Goal: Information Seeking & Learning: Stay updated

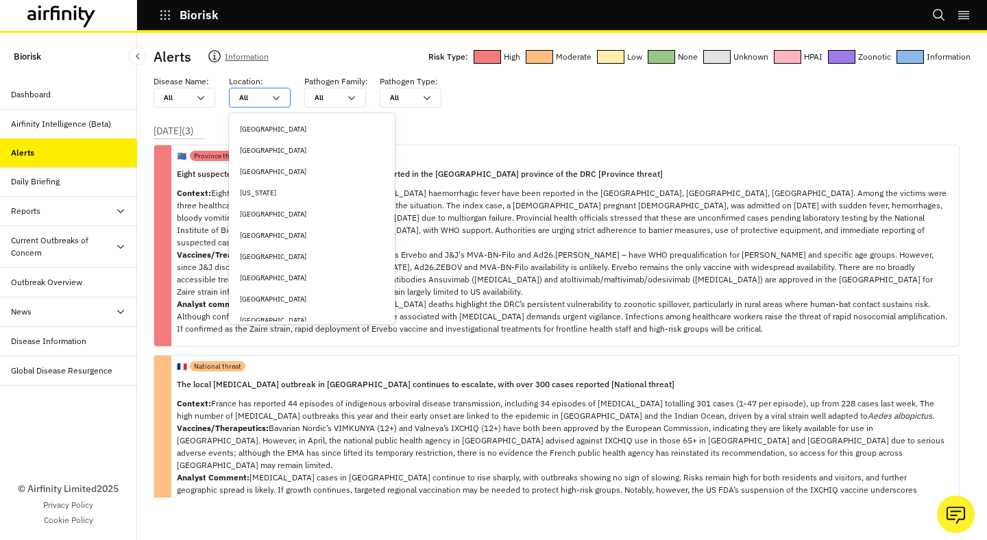
click at [270, 98] on div "All All" at bounding box center [250, 97] width 41 height 19
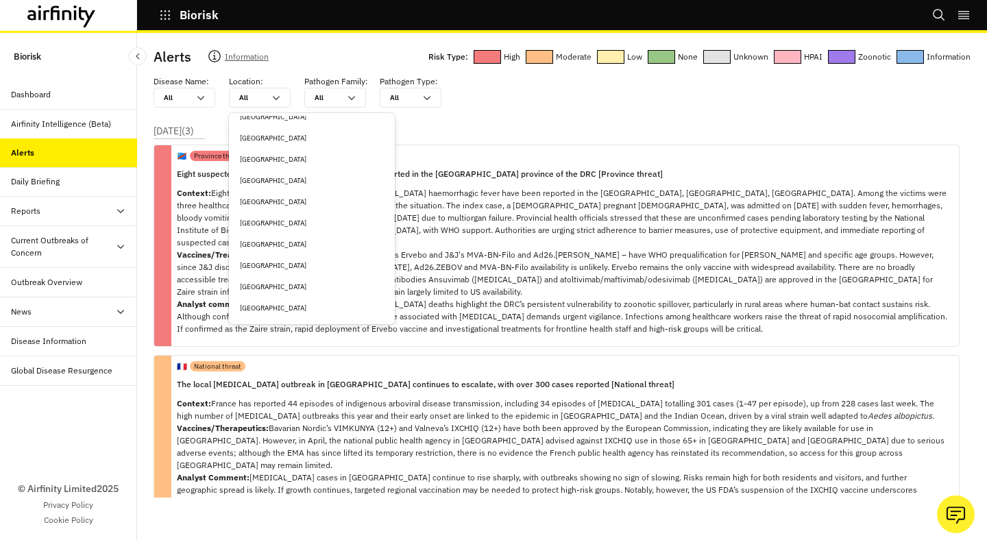
click at [277, 239] on div "Bangladesh" at bounding box center [312, 244] width 144 height 10
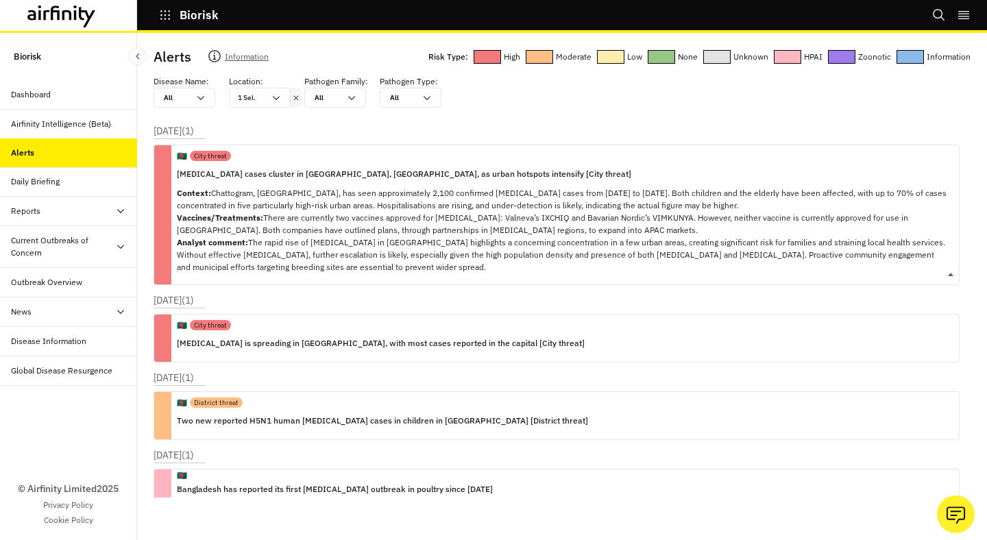
drag, startPoint x: 748, startPoint y: 202, endPoint x: 495, endPoint y: 205, distance: 253.6
click at [495, 205] on p "Context: Chattogram, Bangladesh, has seen approximately 2,100 confirmed chikung…" at bounding box center [562, 230] width 771 height 86
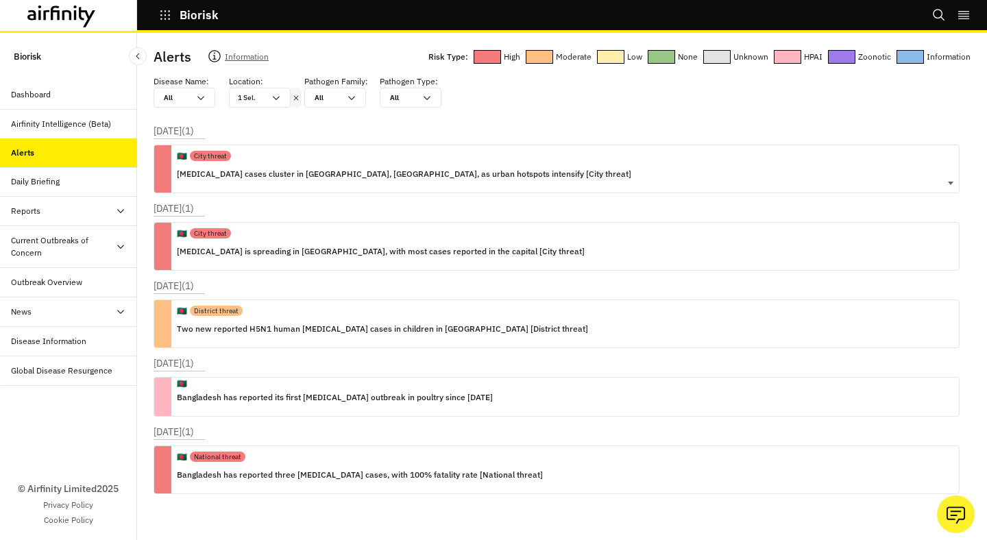
click at [534, 189] on div "🇧🇩 City threat Chikungunya cases cluster in Chattogram, Bangladesh, as urban ho…" at bounding box center [557, 169] width 806 height 49
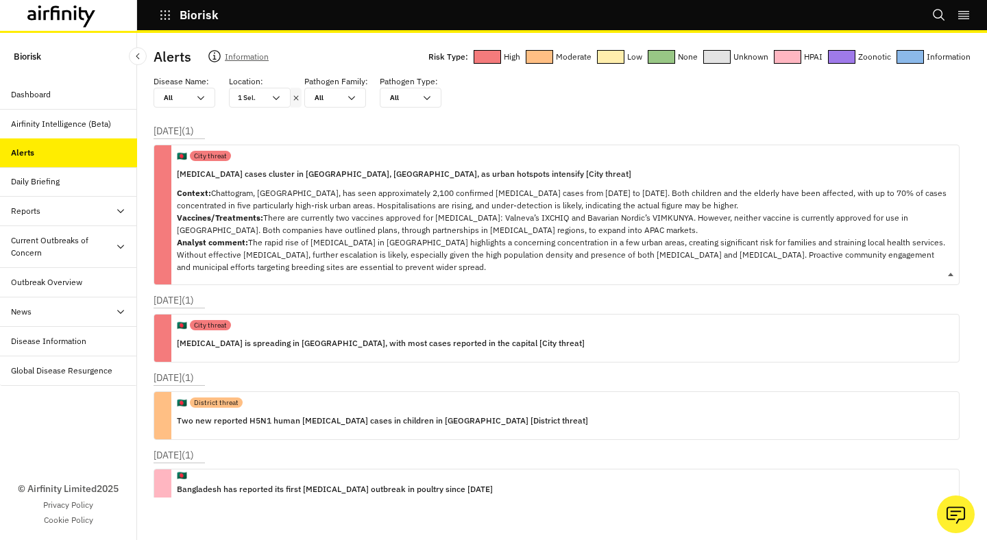
copy p "Hospitalisations are rising, and under-detection is likely, indicating the actu…"
drag, startPoint x: 740, startPoint y: 203, endPoint x: 376, endPoint y: 206, distance: 364.6
click at [376, 207] on p "Context: Chattogram, Bangladesh, has seen approximately 2,100 confirmed chikung…" at bounding box center [562, 230] width 771 height 86
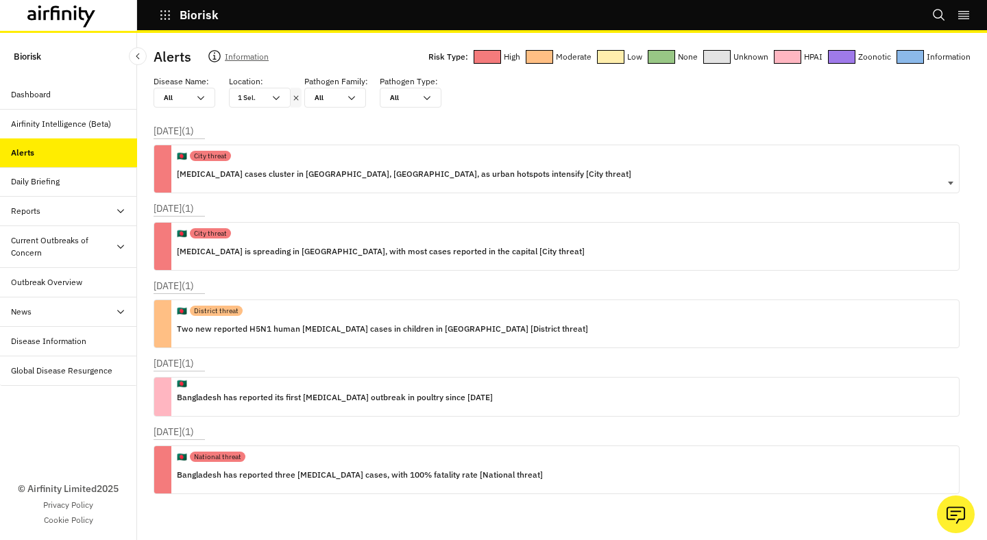
click at [587, 171] on div "🇧🇩 City threat Chikungunya cases cluster in Chattogram, Bangladesh, as urban ho…" at bounding box center [557, 169] width 806 height 49
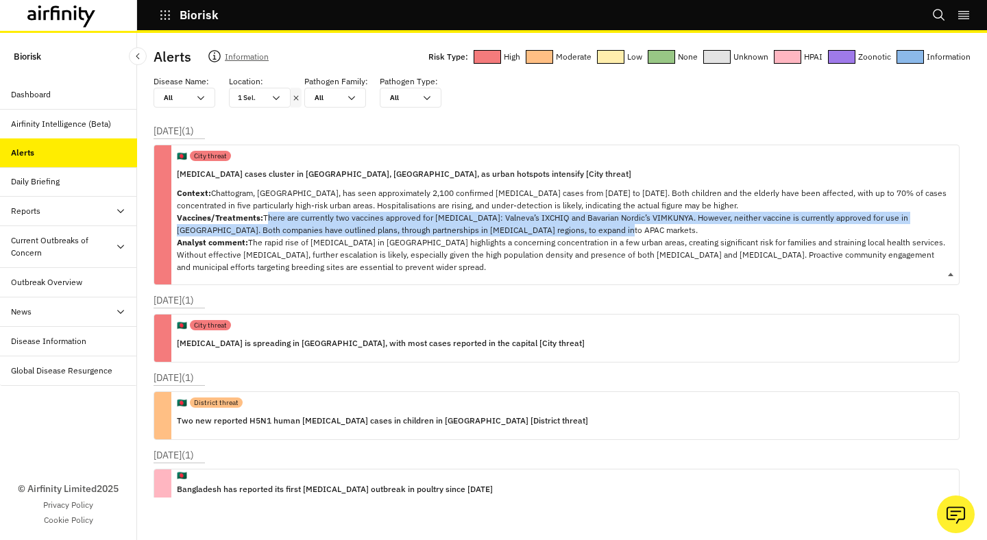
copy p "There are currently two vaccines approved for chikungunya: Valneva’s IXCHIQ and…"
drag, startPoint x: 581, startPoint y: 230, endPoint x: 264, endPoint y: 217, distance: 317.6
click at [264, 217] on p "Context: Chattogram, Bangladesh, has seen approximately 2,100 confirmed chikung…" at bounding box center [562, 230] width 771 height 86
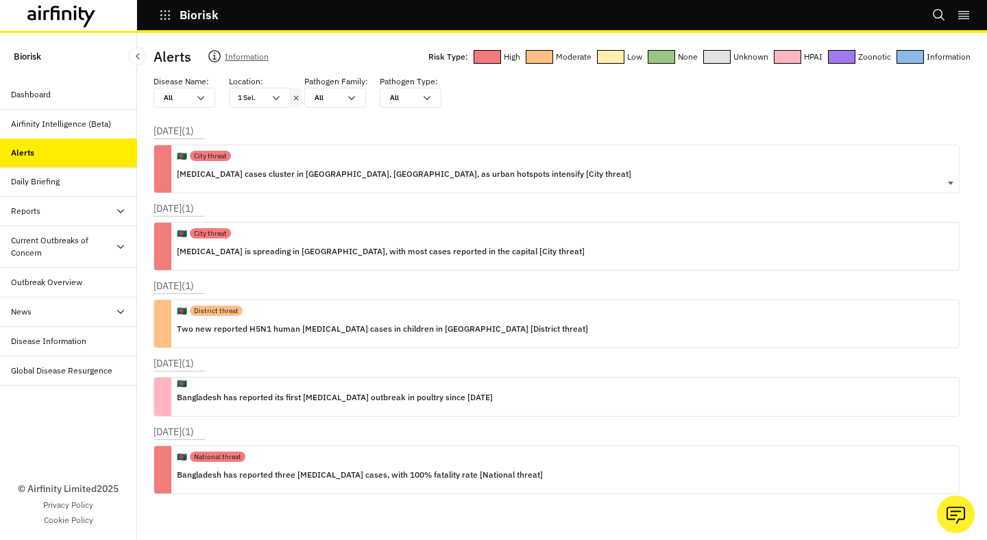
click at [500, 178] on p "Chikungunya cases cluster in Chattogram, Bangladesh, as urban hotspots intensif…" at bounding box center [404, 174] width 454 height 15
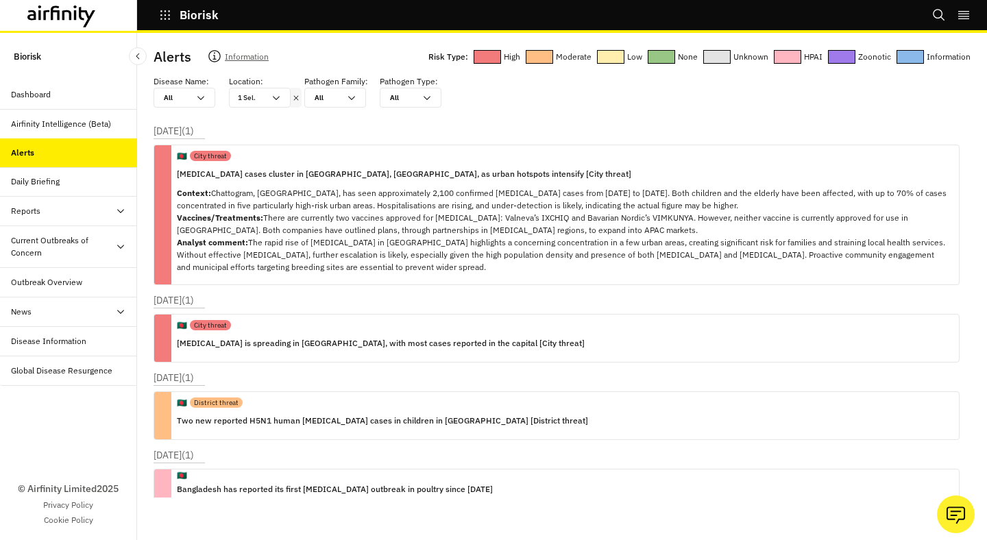
click at [297, 101] on icon at bounding box center [296, 98] width 10 height 11
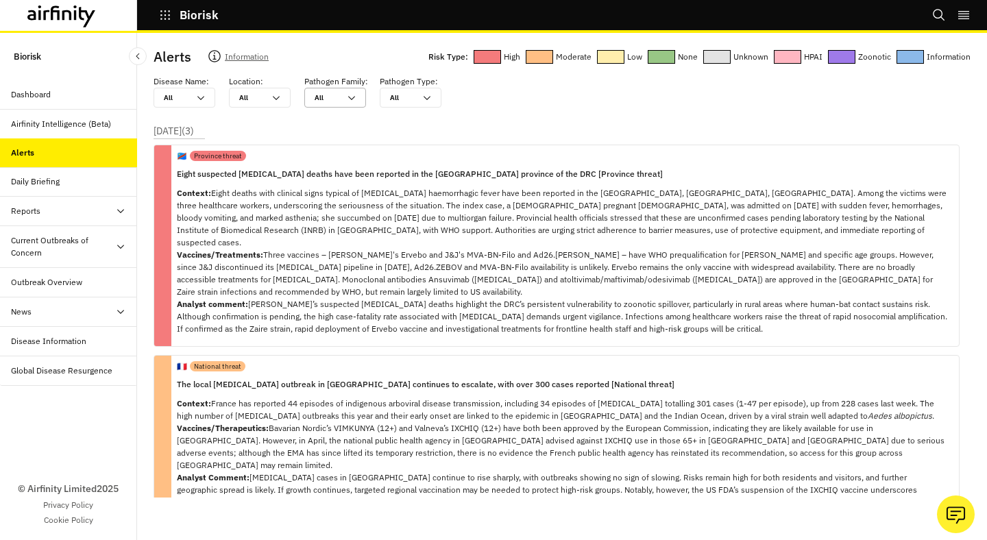
click at [338, 93] on div at bounding box center [327, 97] width 25 height 13
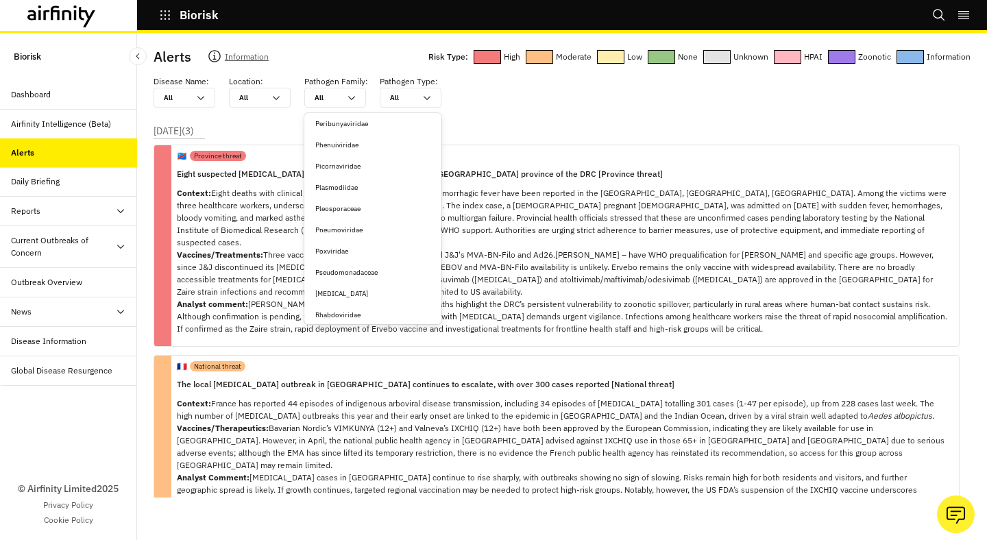
scroll to position [1266, 0]
click at [180, 96] on div at bounding box center [176, 97] width 25 height 13
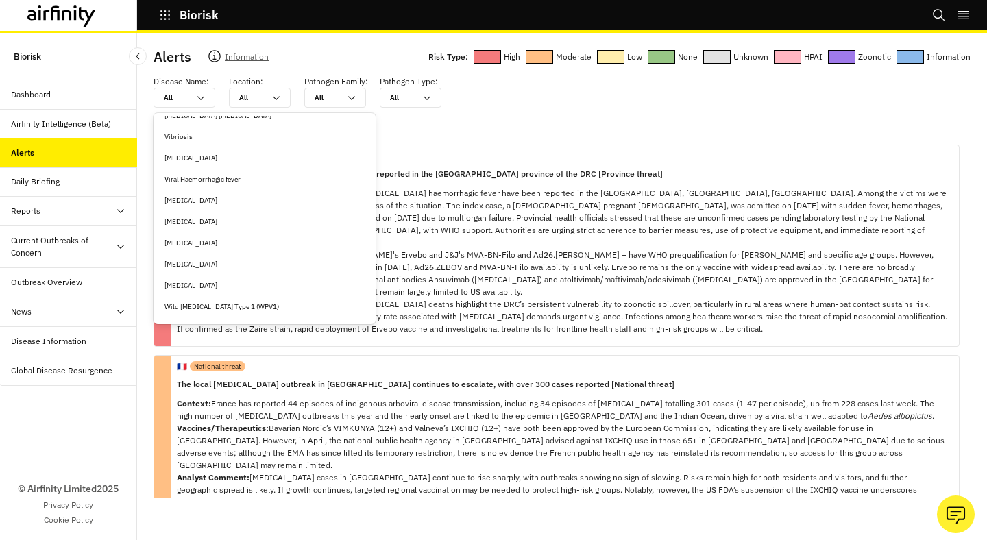
scroll to position [6280, 0]
click at [208, 264] on div "West Nile virus" at bounding box center [264, 265] width 200 height 10
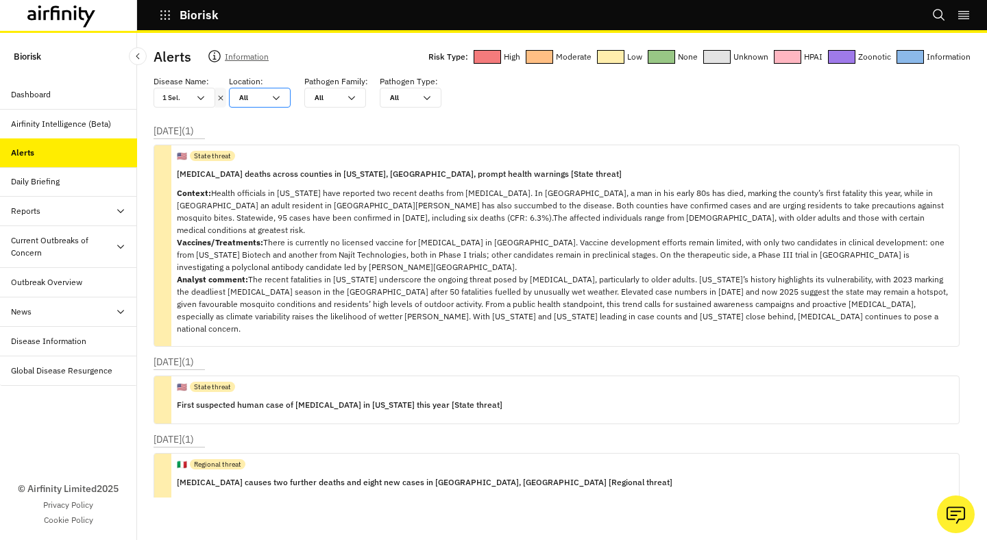
drag, startPoint x: 282, startPoint y: 90, endPoint x: 272, endPoint y: 99, distance: 13.1
click at [272, 99] on icon at bounding box center [276, 98] width 11 height 11
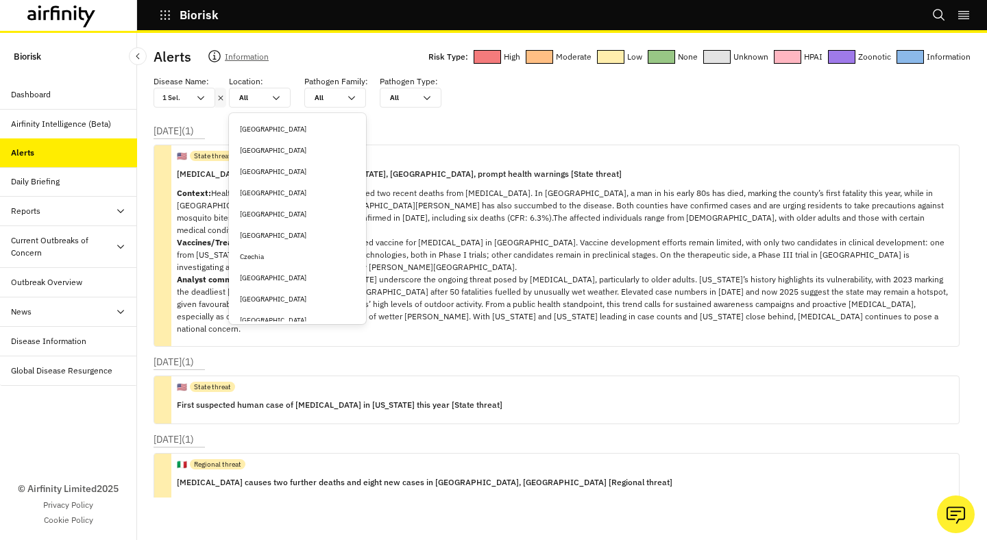
scroll to position [331, 0]
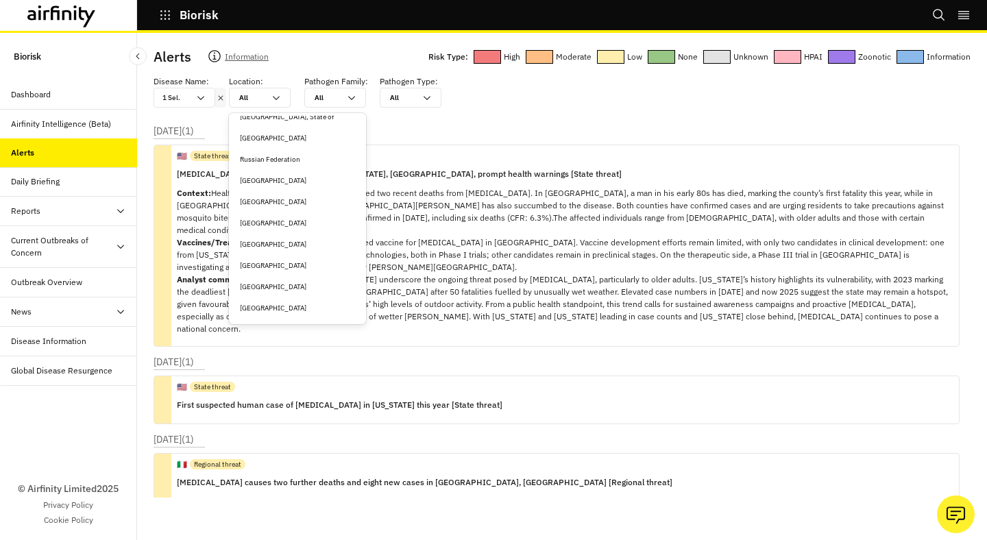
click at [256, 310] on div "United States" at bounding box center [297, 308] width 115 height 10
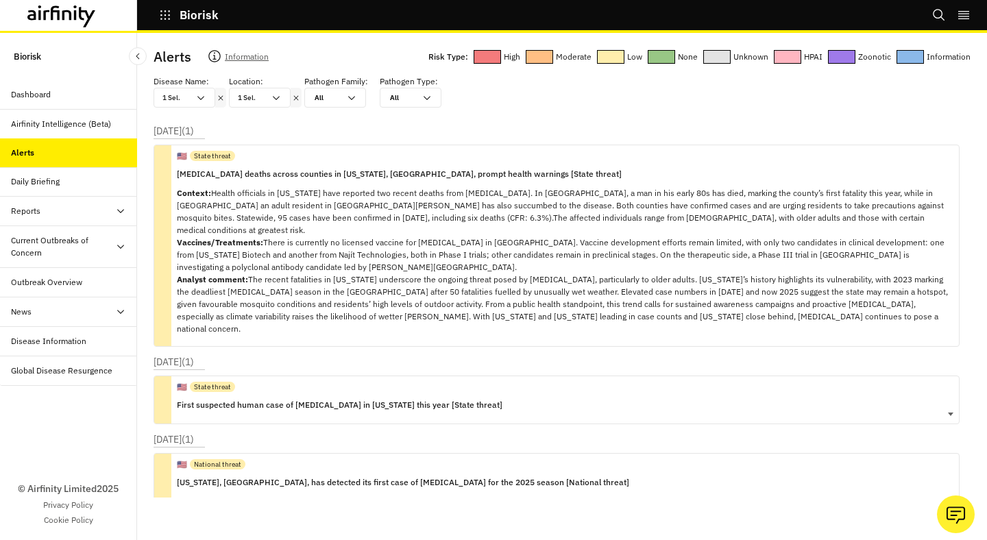
click at [385, 398] on p "First suspected human case of West Nile virus in New Jersey this year [State th…" at bounding box center [340, 405] width 326 height 15
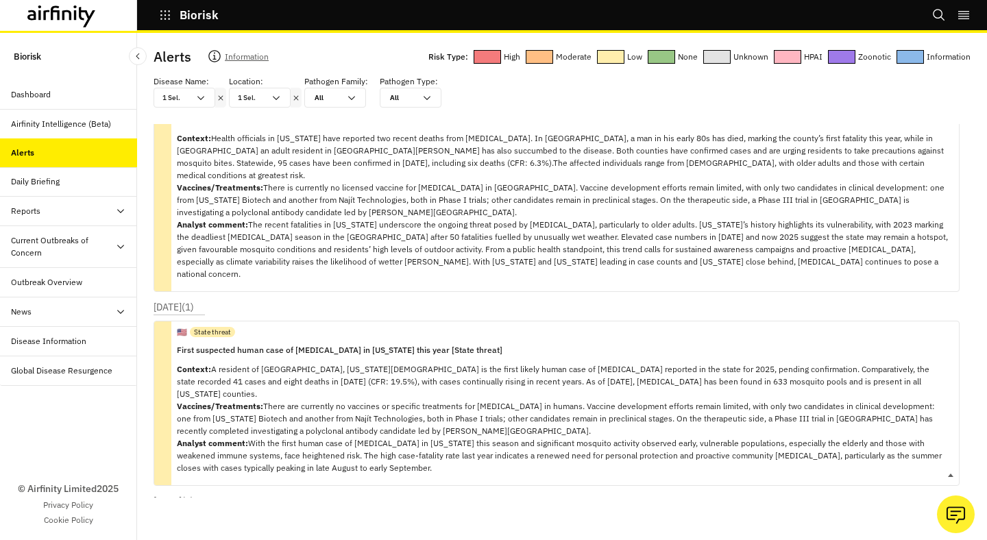
scroll to position [56, 0]
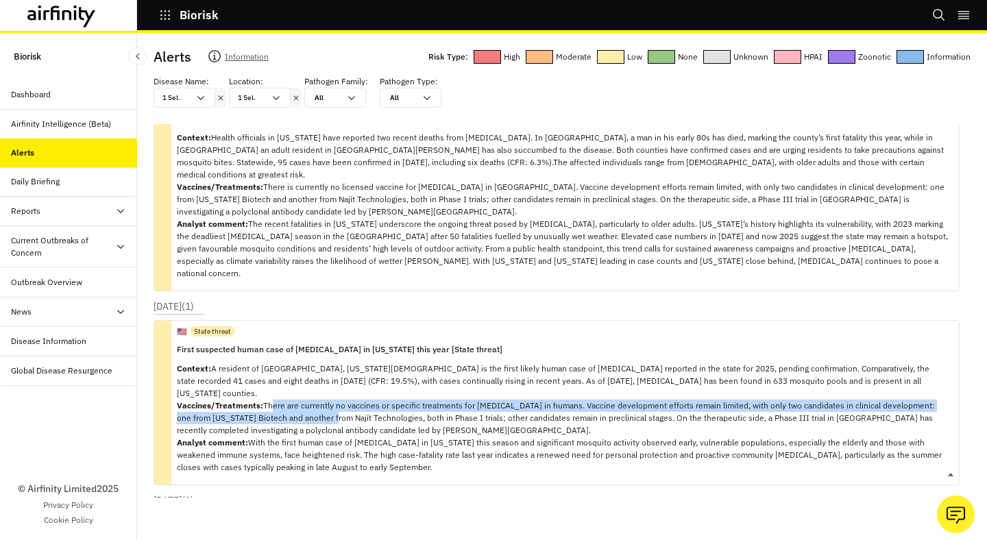
drag, startPoint x: 267, startPoint y: 369, endPoint x: 312, endPoint y: 382, distance: 47.1
click at [312, 382] on p "Context: A resident of Atlantic County, New Jersey is the first likely human ca…" at bounding box center [562, 418] width 771 height 111
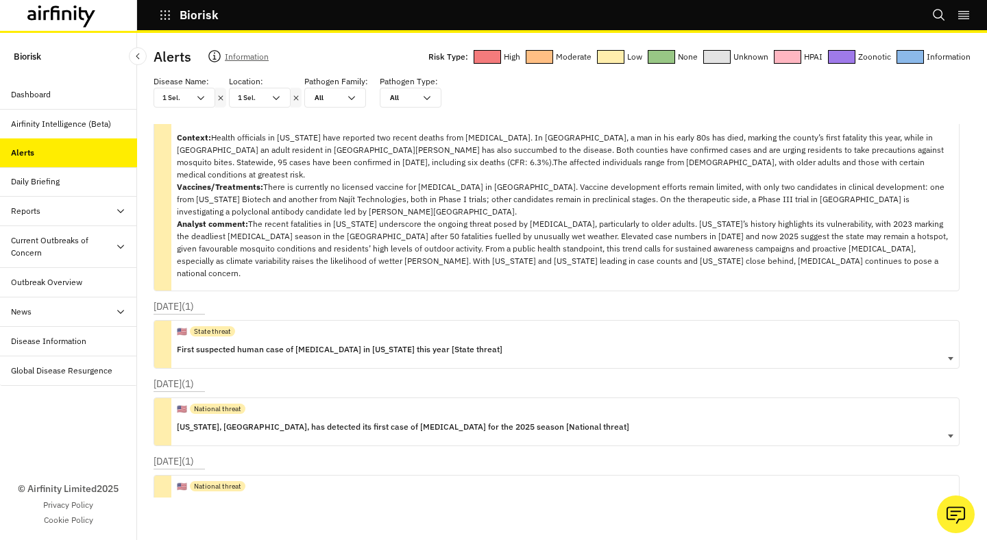
click at [376, 398] on div "🇺🇸 National threat" at bounding box center [403, 408] width 452 height 21
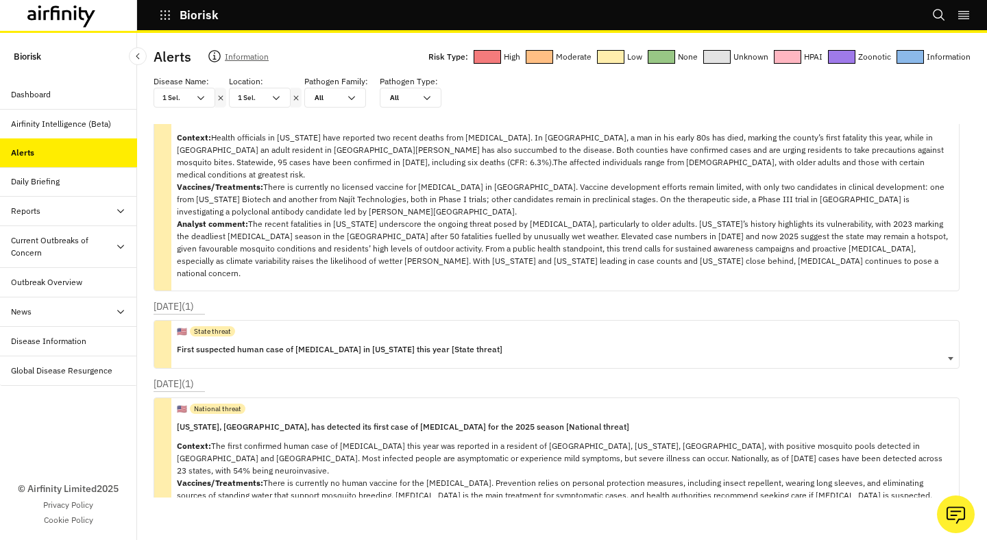
click at [397, 342] on p "First suspected human case of West Nile virus in New Jersey this year [State th…" at bounding box center [340, 349] width 326 height 15
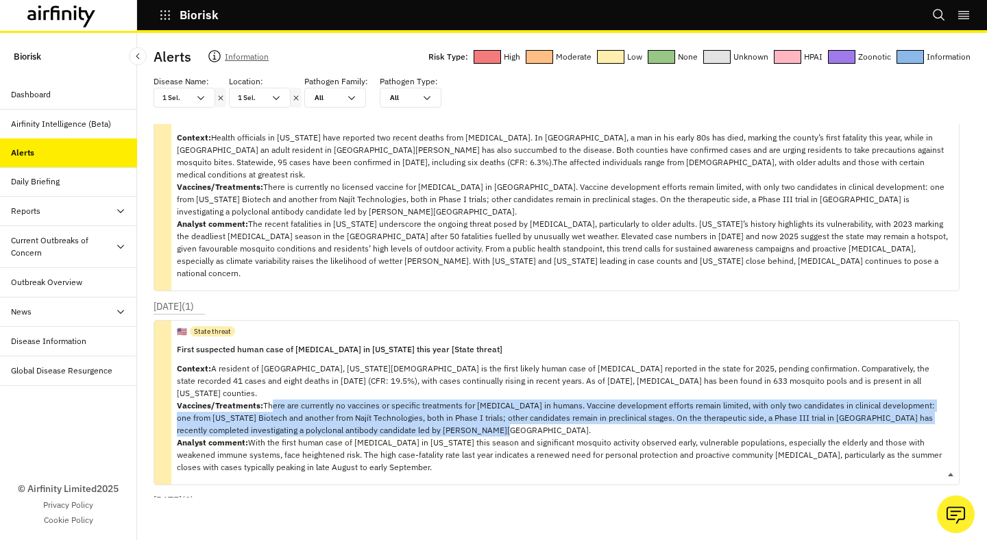
drag, startPoint x: 266, startPoint y: 367, endPoint x: 478, endPoint y: 391, distance: 213.2
click at [478, 391] on p "Context: A resident of Atlantic County, New Jersey is the first likely human ca…" at bounding box center [562, 418] width 771 height 111
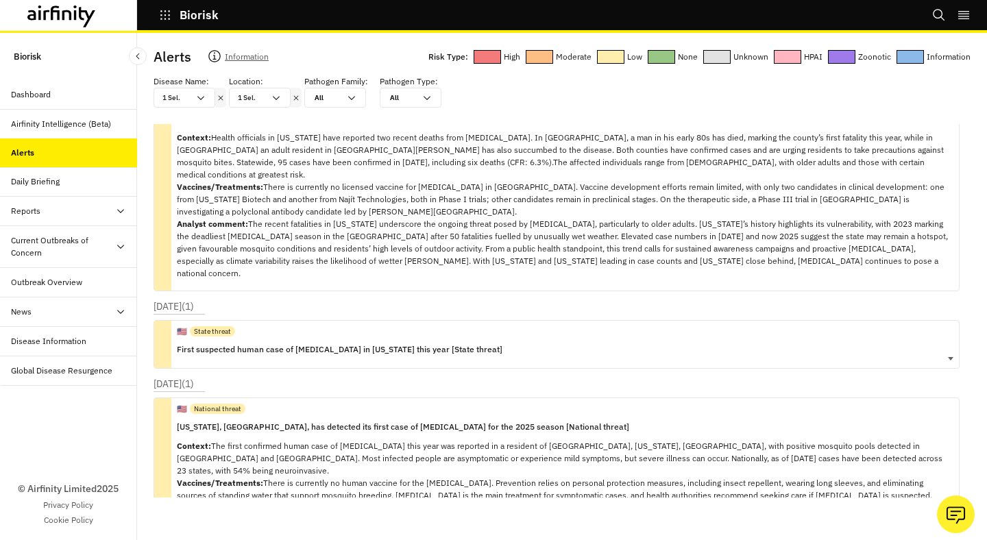
copy p "here are currently no vaccines or specific treatments for West Nile virus in hu…"
click at [540, 257] on div "🇺🇸 State threat West Nile virus deaths across counties in Colorado, US, prompt …" at bounding box center [562, 190] width 771 height 201
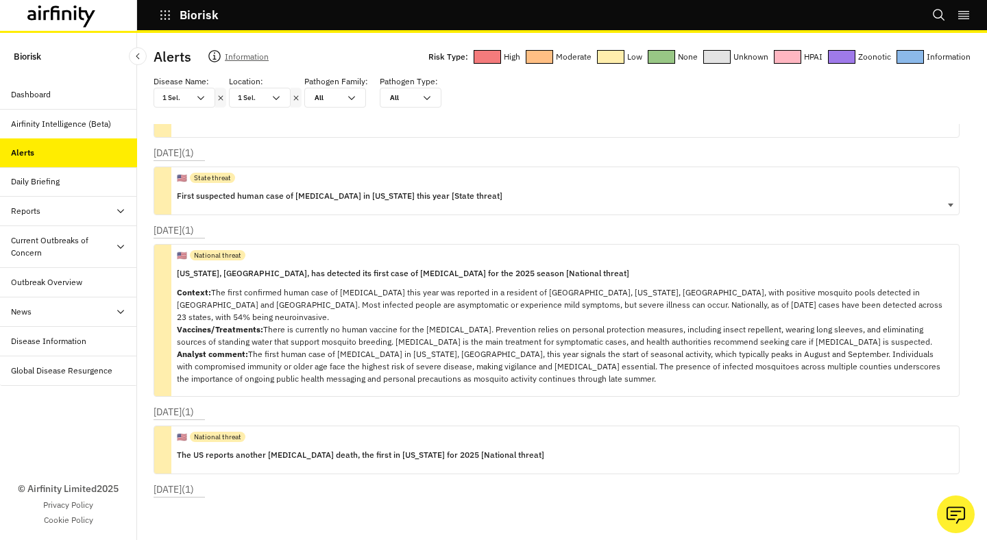
click at [459, 182] on div "🇺🇸 State threat" at bounding box center [340, 177] width 326 height 21
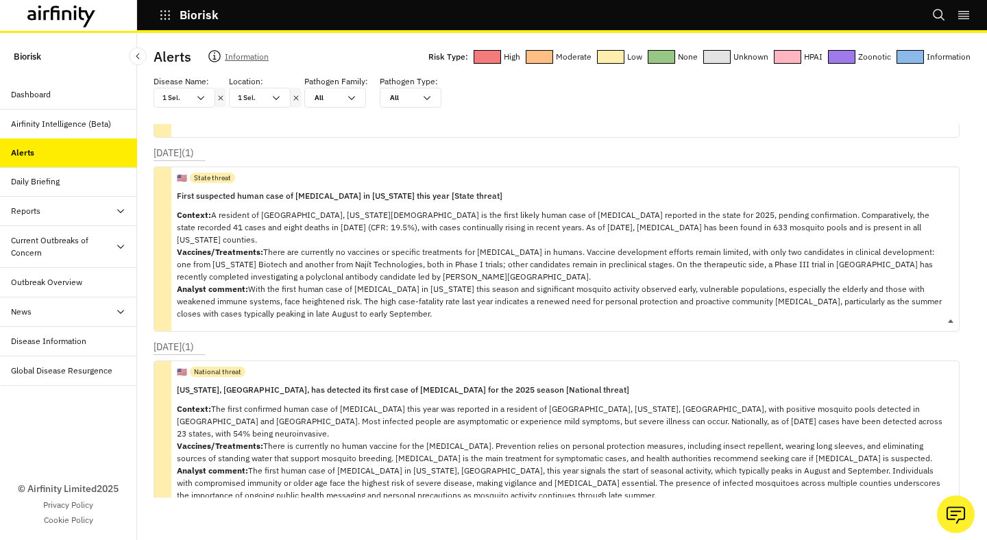
scroll to position [0, 0]
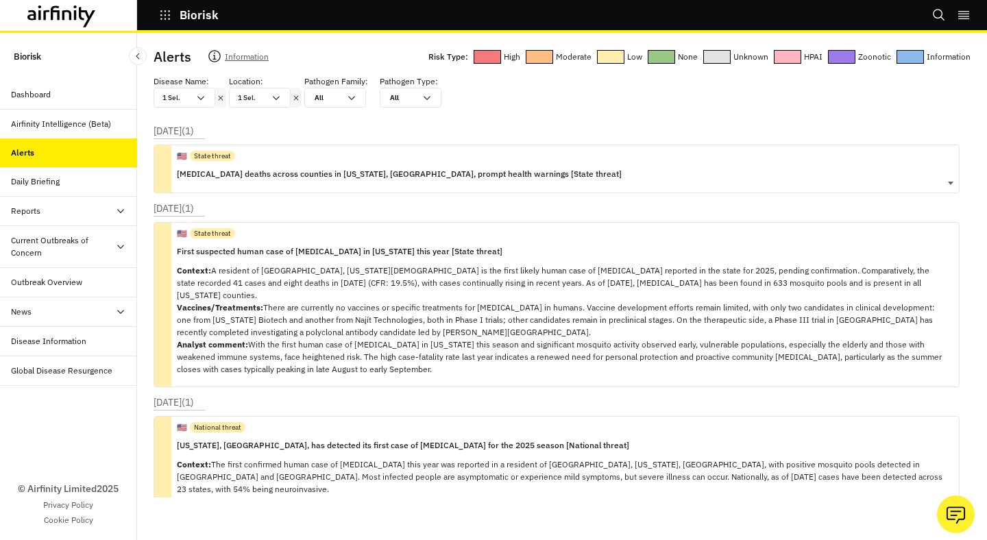
click at [389, 171] on p "West Nile virus deaths across counties in Colorado, US, prompt health warnings …" at bounding box center [399, 174] width 445 height 15
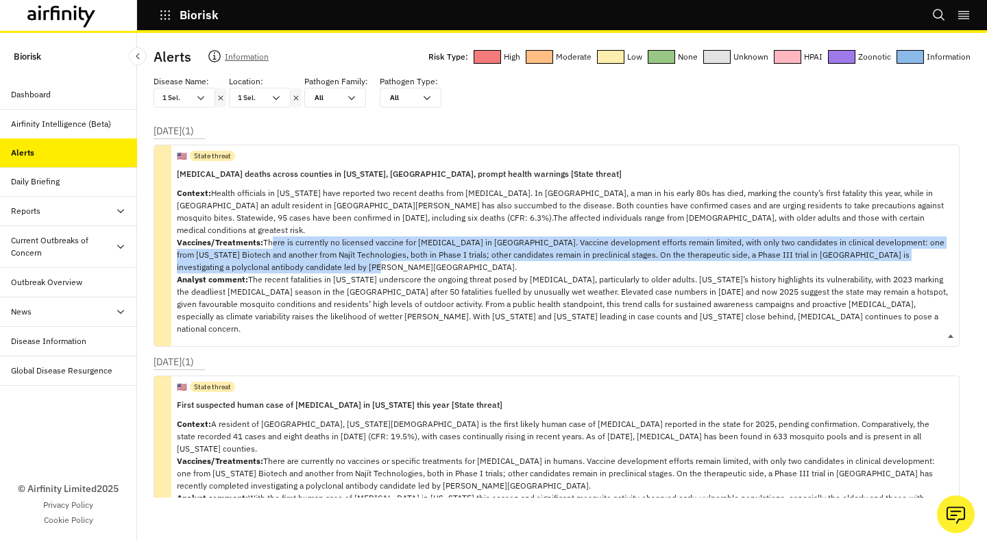
copy p "here is currently no licensed vaccine for West Nile virus in Europe. Vaccine de…"
drag, startPoint x: 267, startPoint y: 228, endPoint x: 345, endPoint y: 257, distance: 83.9
click at [345, 257] on p "Context: Health officials in Colorado have reported two recent deaths from West…" at bounding box center [562, 261] width 771 height 148
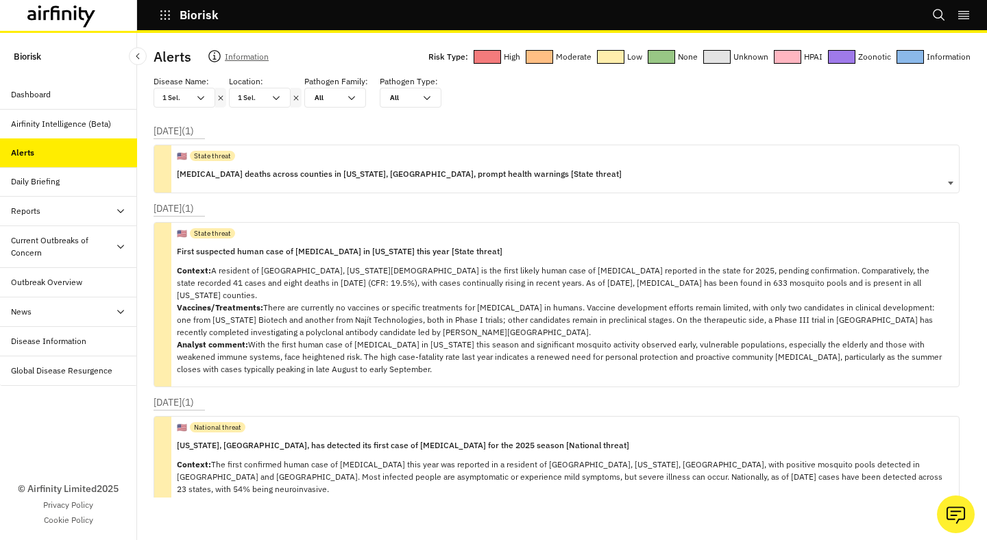
click at [546, 165] on div "🇺🇸 State threat West Nile virus deaths across counties in Colorado, US, prompt …" at bounding box center [557, 169] width 806 height 49
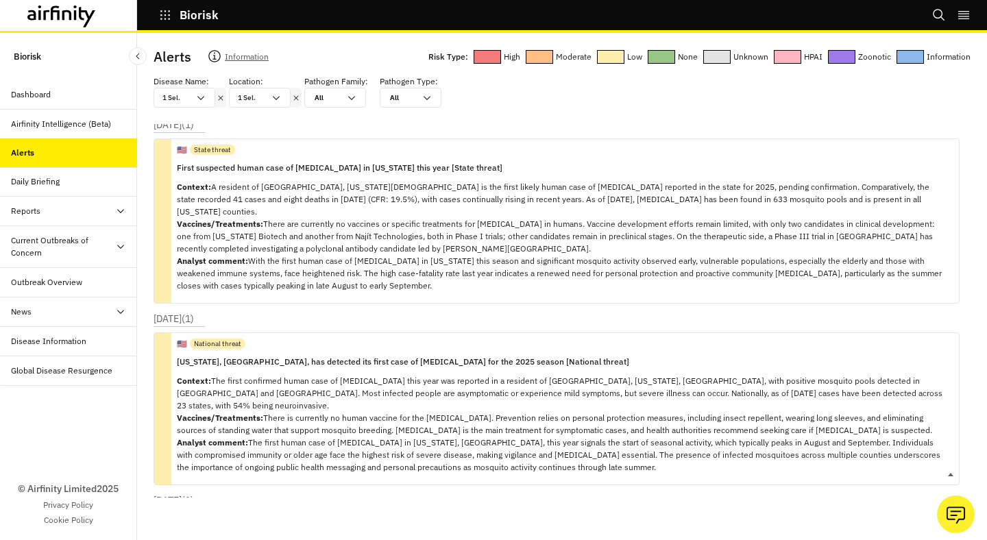
scroll to position [238, 0]
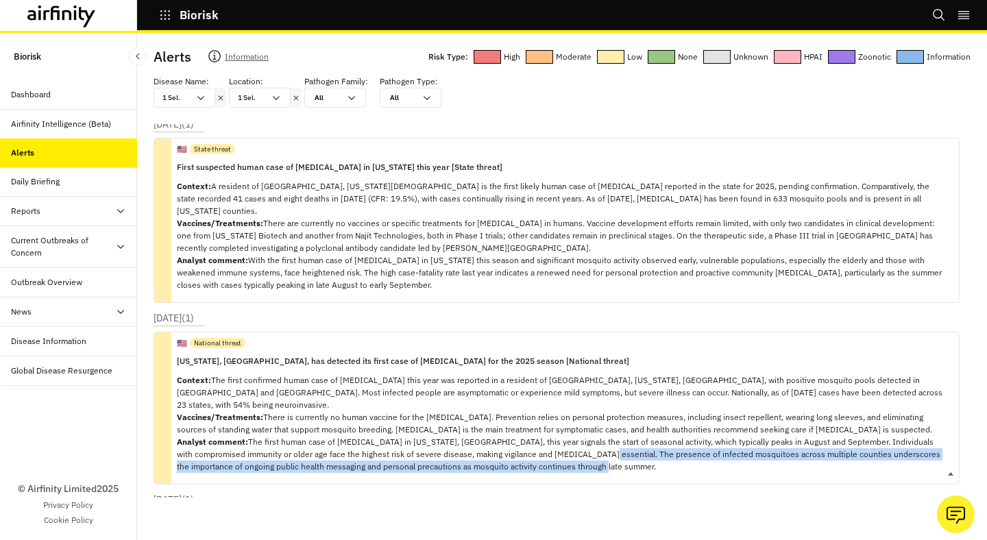
copy p "The presence of infected mosquitoes across multiple counties underscores the im…"
drag, startPoint x: 588, startPoint y: 431, endPoint x: 585, endPoint y: 416, distance: 15.3
click at [585, 416] on p "Context: The first confirmed human case of West Nile virus this year was report…" at bounding box center [562, 423] width 771 height 99
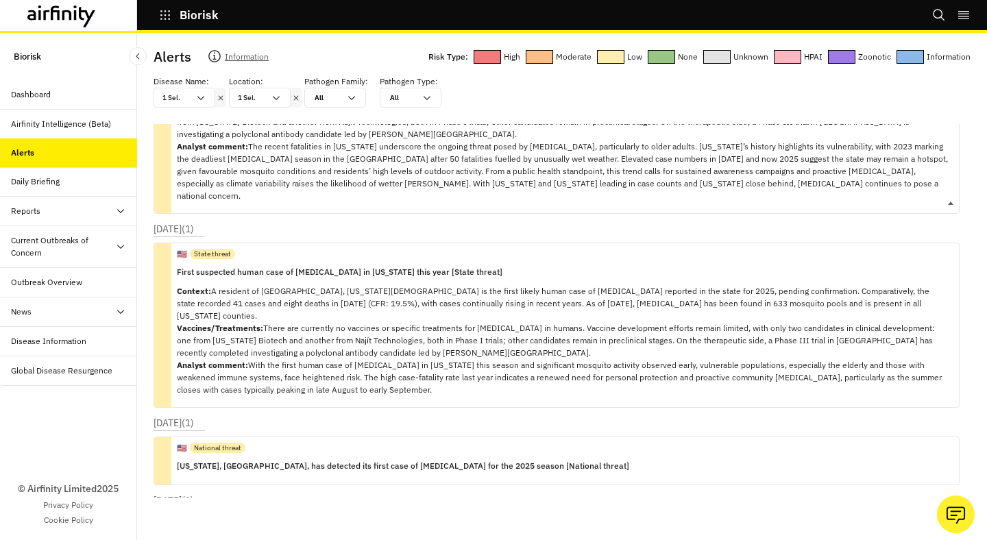
scroll to position [131, 0]
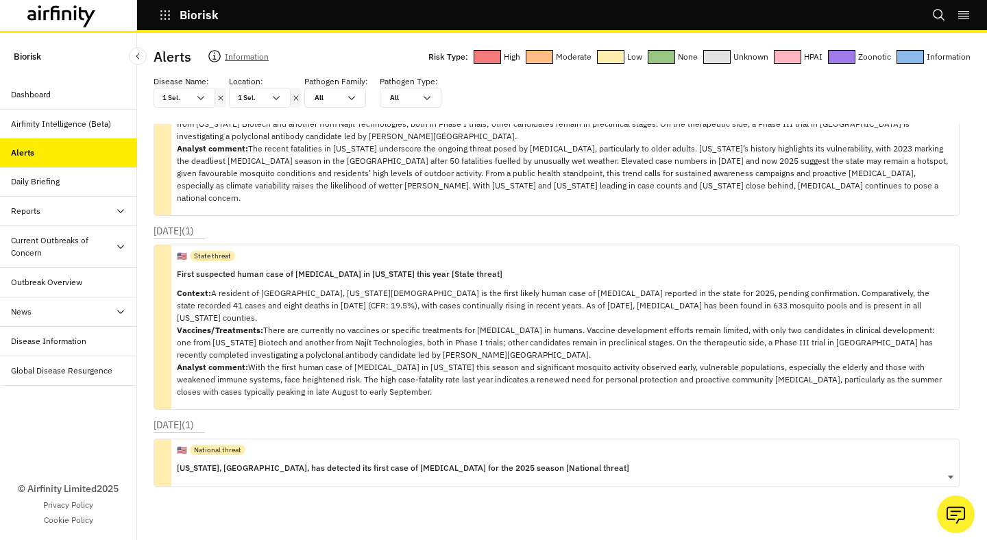
click at [561, 439] on div "🇺🇸 National threat Wisconsin, US, has detected its first case of West Nile viru…" at bounding box center [557, 463] width 806 height 49
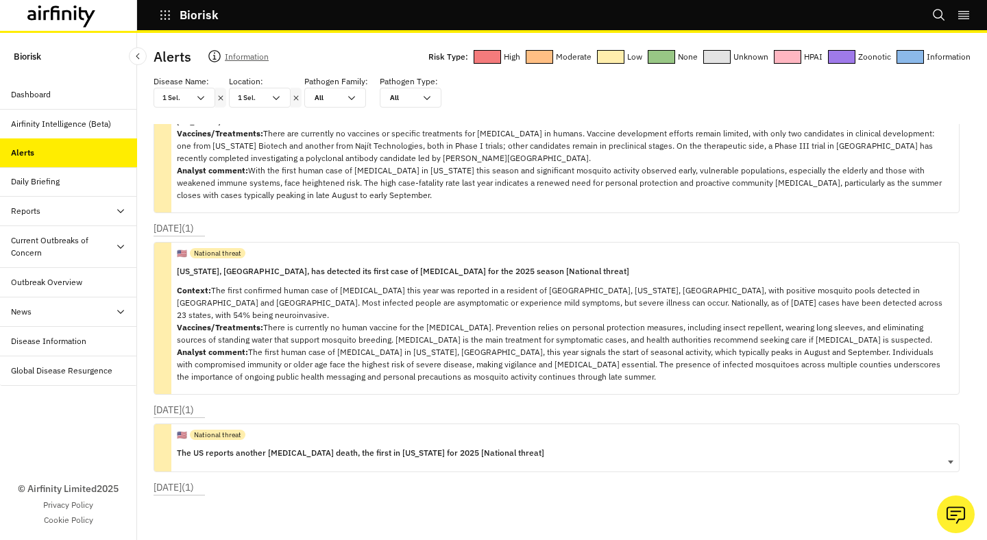
scroll to position [313, 0]
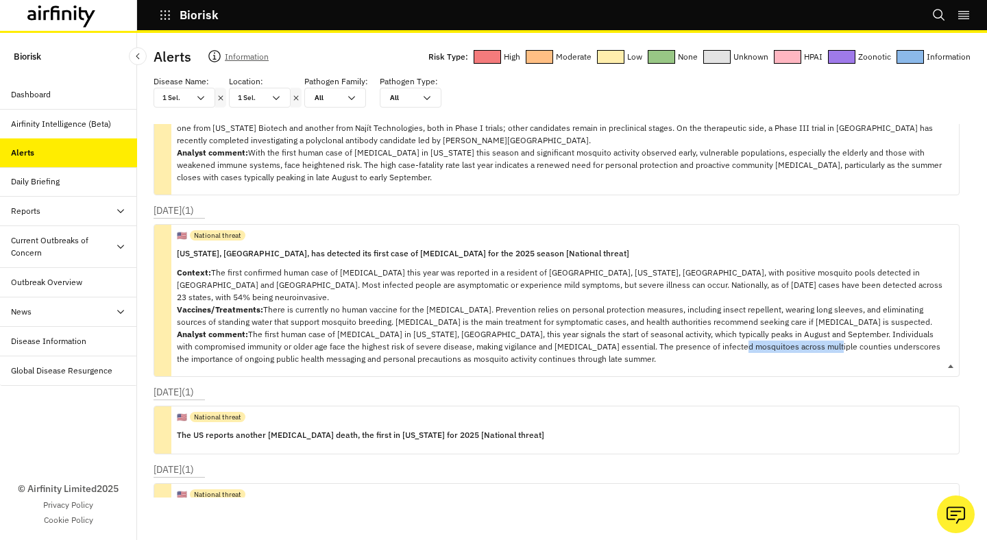
drag, startPoint x: 809, startPoint y: 336, endPoint x: 719, endPoint y: 337, distance: 89.8
click at [719, 337] on p "Context: The first confirmed human case of West Nile virus this year was report…" at bounding box center [562, 316] width 771 height 99
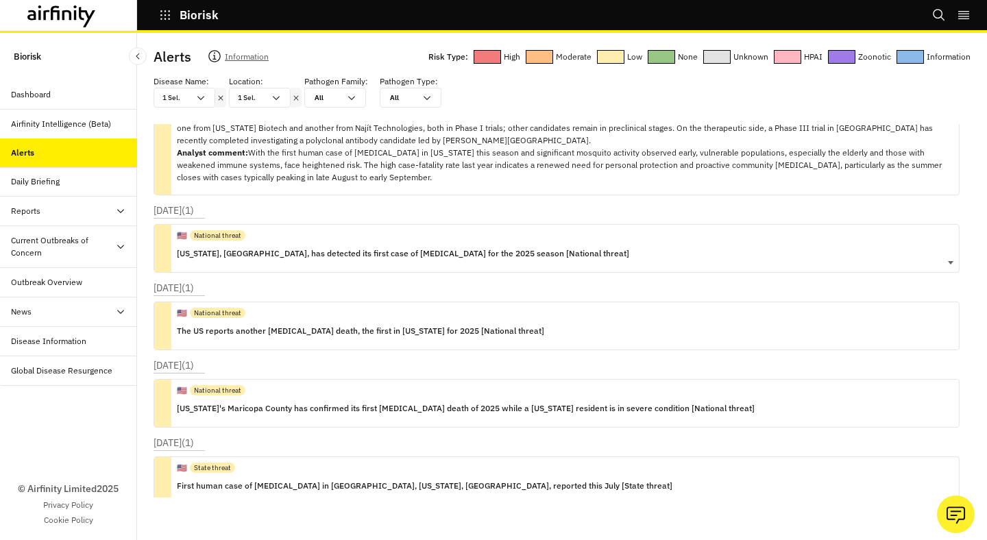
click at [716, 245] on div "🇺🇸 National threat Wisconsin, US, has detected its first case of West Nile viru…" at bounding box center [557, 248] width 806 height 49
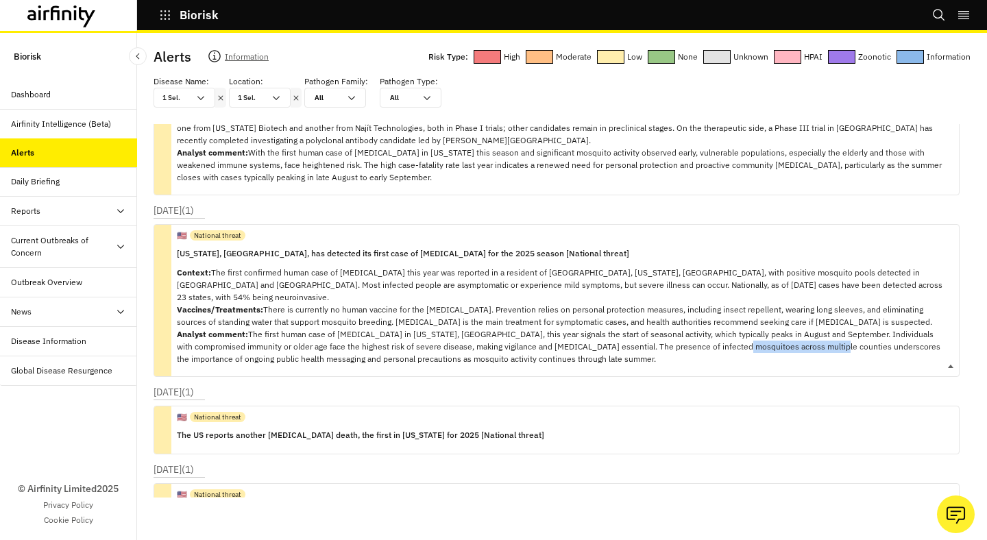
copy p "across multiple counties"
drag, startPoint x: 815, startPoint y: 335, endPoint x: 722, endPoint y: 338, distance: 93.2
click at [722, 338] on p "Context: The first confirmed human case of West Nile virus this year was report…" at bounding box center [562, 316] width 771 height 99
